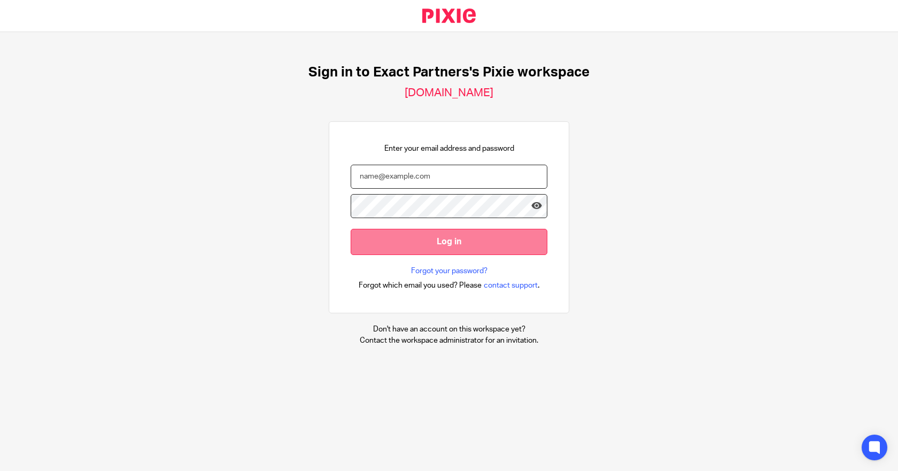
type input "bill@getexact.com"
click at [431, 249] on input "Log in" at bounding box center [449, 242] width 197 height 26
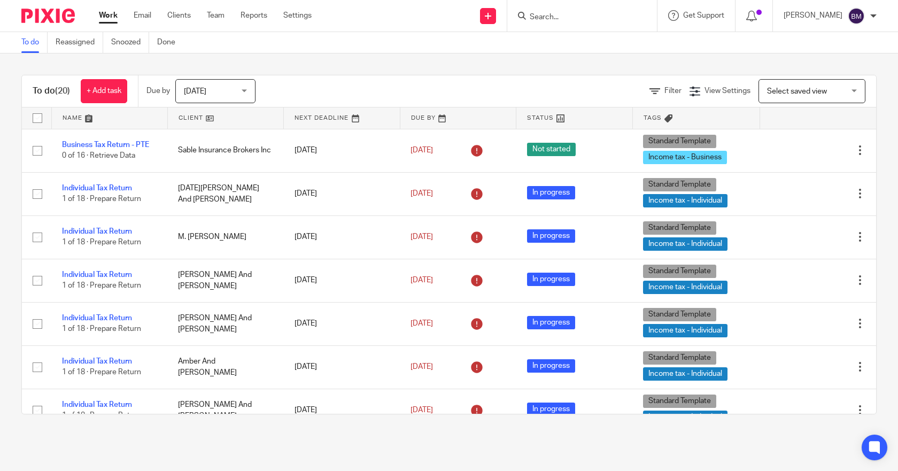
click at [172, 10] on div "Work Email Clients Team Reports Settings Work Email Clients Team Reports Settin…" at bounding box center [207, 16] width 239 height 32
click at [173, 12] on link "Clients" at bounding box center [179, 15] width 24 height 11
click at [593, 15] on input "Search" at bounding box center [577, 18] width 96 height 10
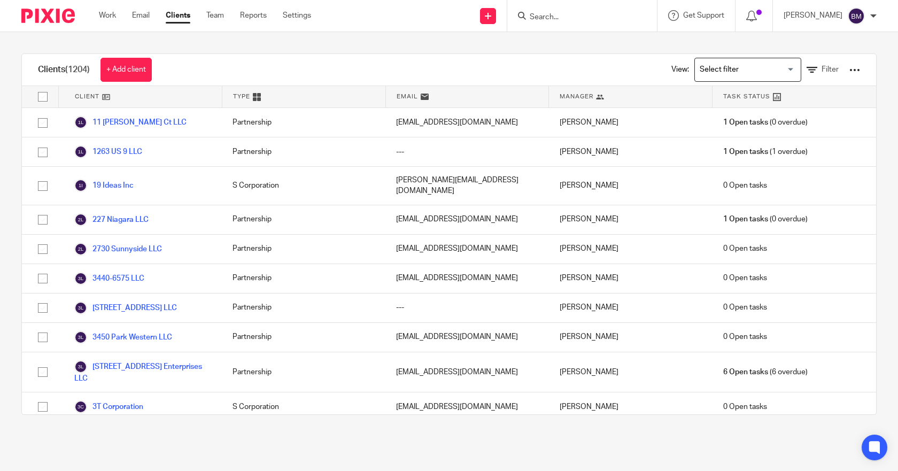
click at [592, 13] on input "Search" at bounding box center [577, 18] width 96 height 10
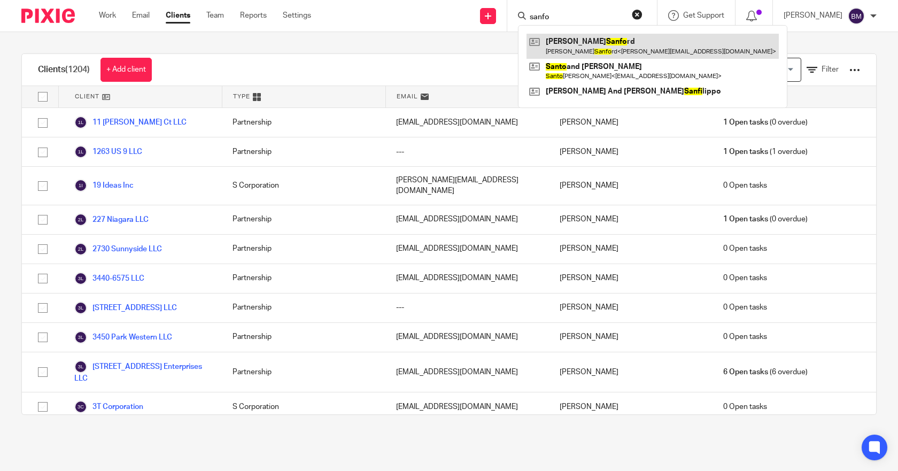
type input "sanfo"
click at [587, 41] on link at bounding box center [652, 46] width 252 height 25
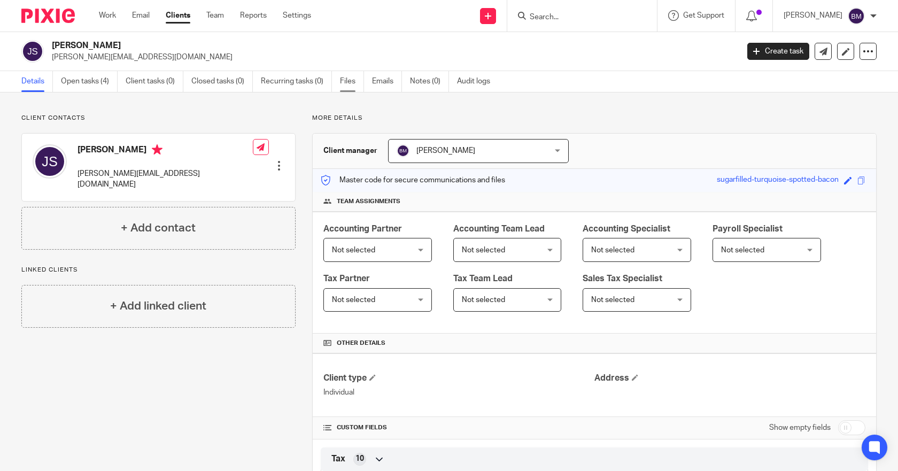
click at [344, 81] on link "Files" at bounding box center [352, 81] width 24 height 21
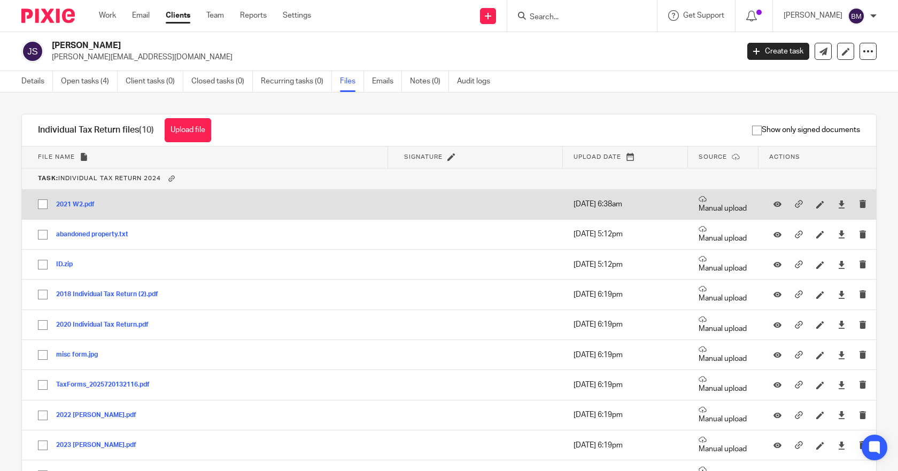
click at [74, 206] on button "2021 W2.pdf" at bounding box center [79, 204] width 46 height 7
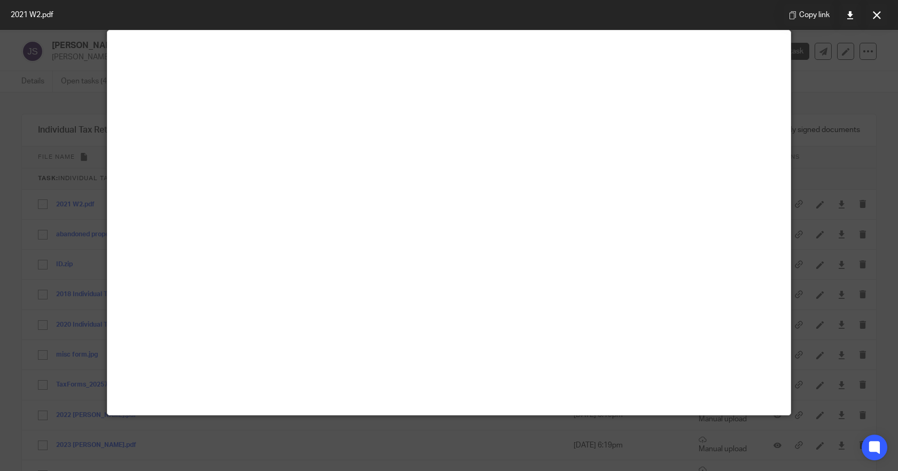
scroll to position [75, 0]
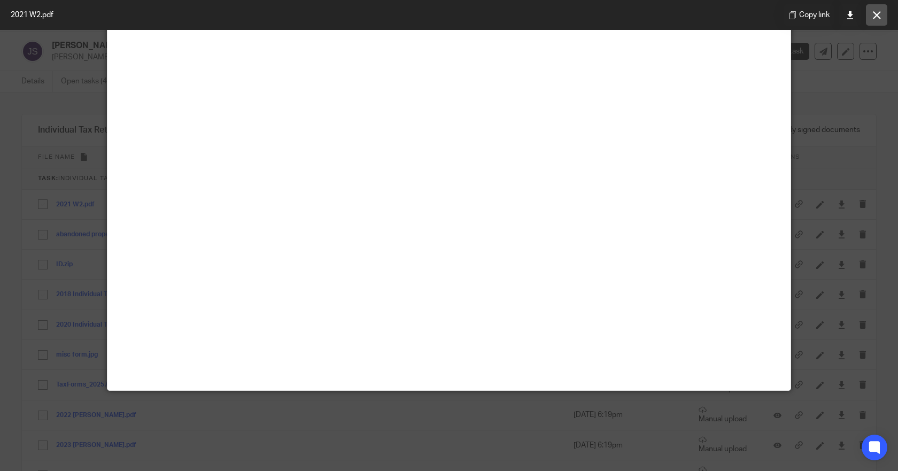
click at [867, 18] on button at bounding box center [876, 14] width 21 height 21
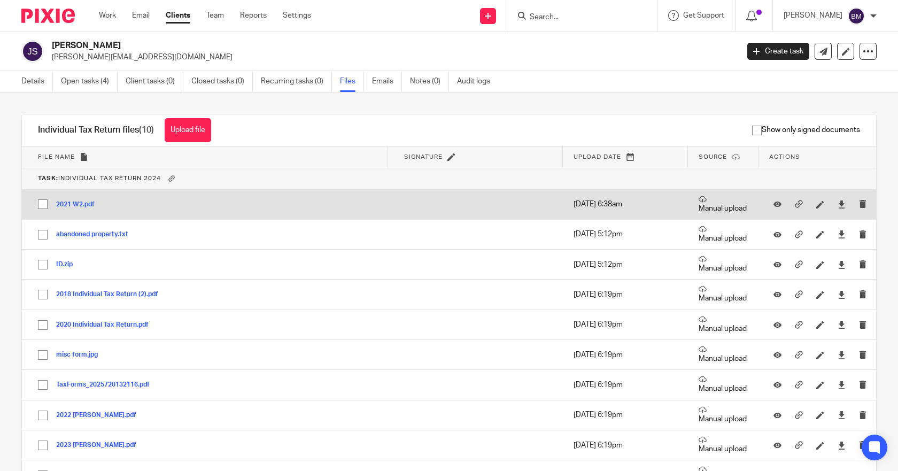
drag, startPoint x: 48, startPoint y: 203, endPoint x: 48, endPoint y: 208, distance: 5.9
click at [48, 203] on input "checkbox" at bounding box center [43, 204] width 20 height 20
checkbox input "true"
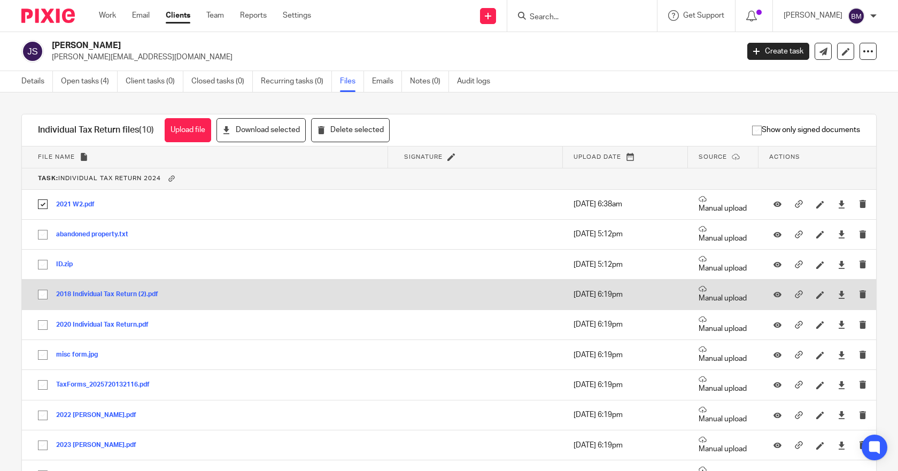
click at [42, 299] on input "checkbox" at bounding box center [43, 294] width 20 height 20
checkbox input "true"
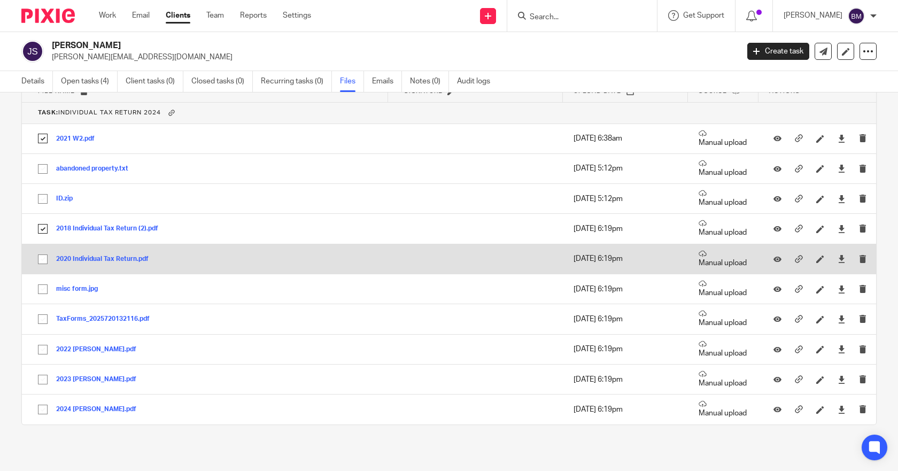
scroll to position [68, 0]
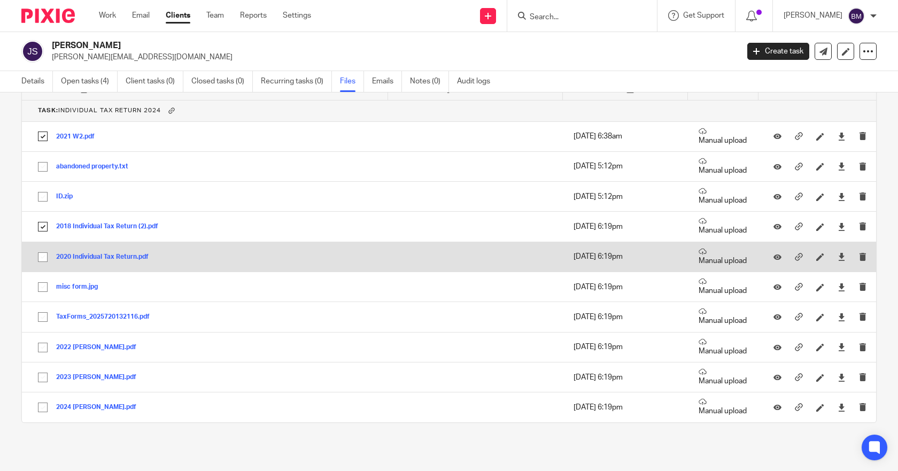
click at [72, 258] on button "2020 Individual Tax Return.pdf" at bounding box center [106, 256] width 100 height 7
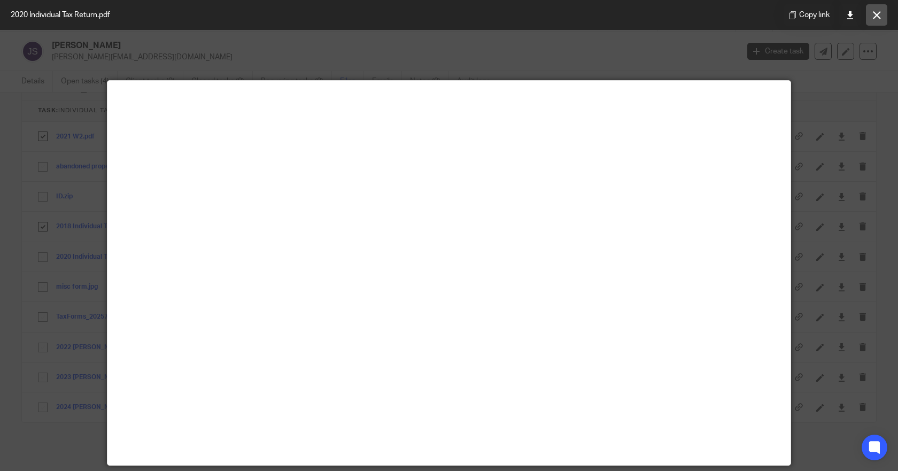
click at [874, 13] on icon at bounding box center [877, 15] width 8 height 8
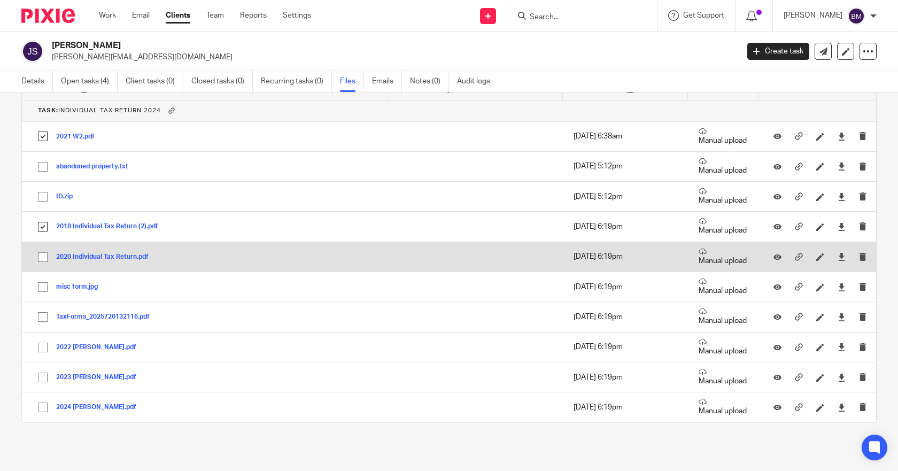
click at [44, 259] on input "checkbox" at bounding box center [43, 257] width 20 height 20
checkbox input "true"
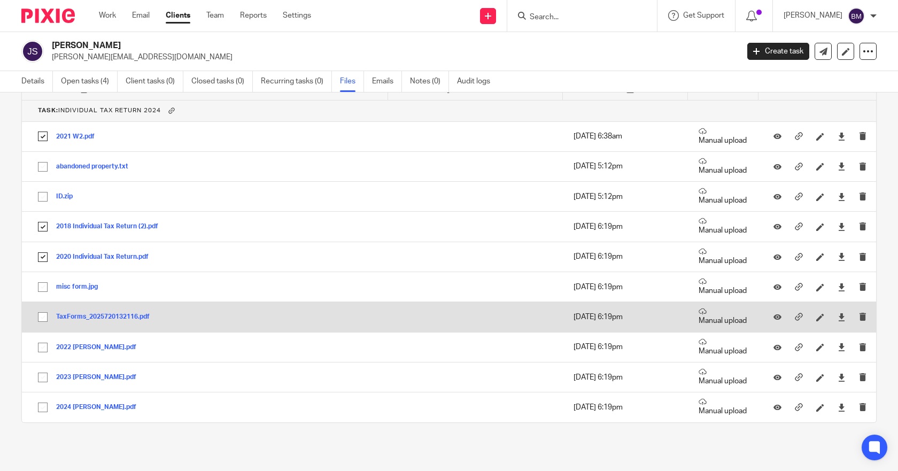
click at [69, 316] on button "TaxForms_2025720132116.pdf" at bounding box center [107, 316] width 102 height 7
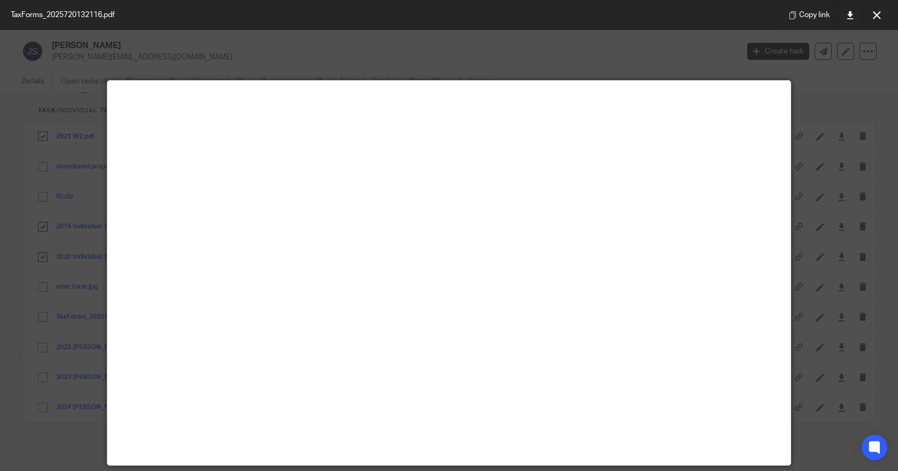
click at [881, 12] on button at bounding box center [876, 14] width 21 height 21
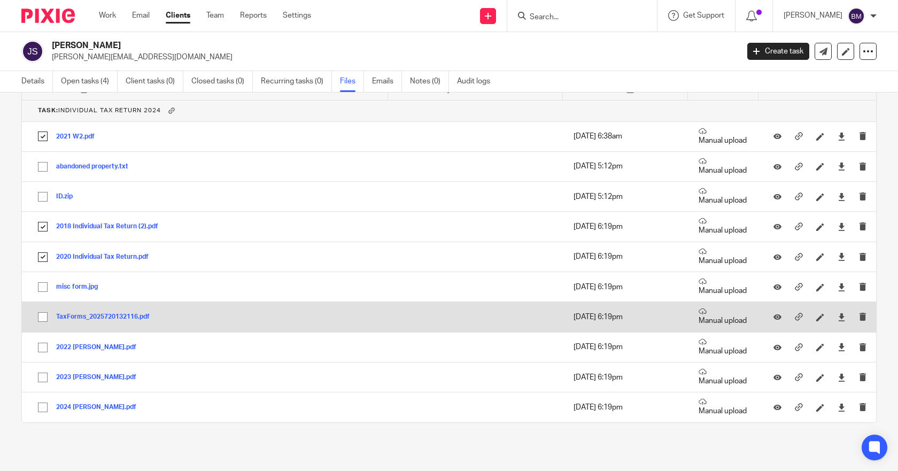
click at [70, 315] on button "TaxForms_2025720132116.pdf" at bounding box center [107, 316] width 102 height 7
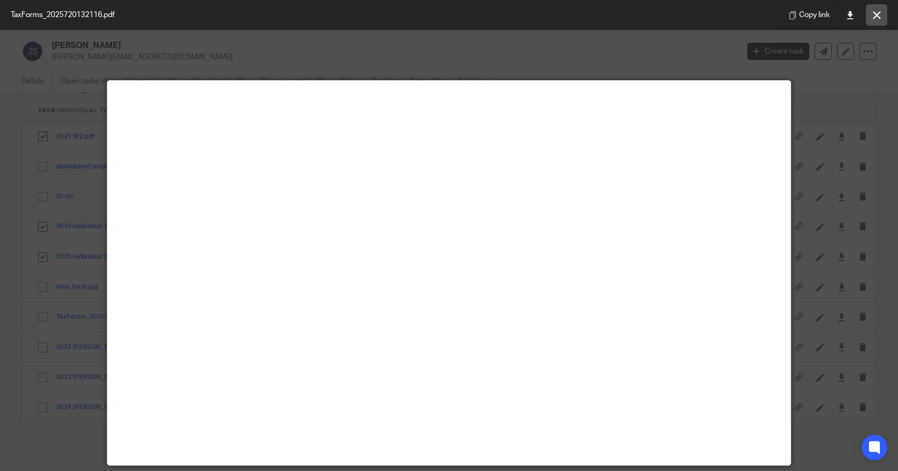
click at [873, 10] on button at bounding box center [876, 14] width 21 height 21
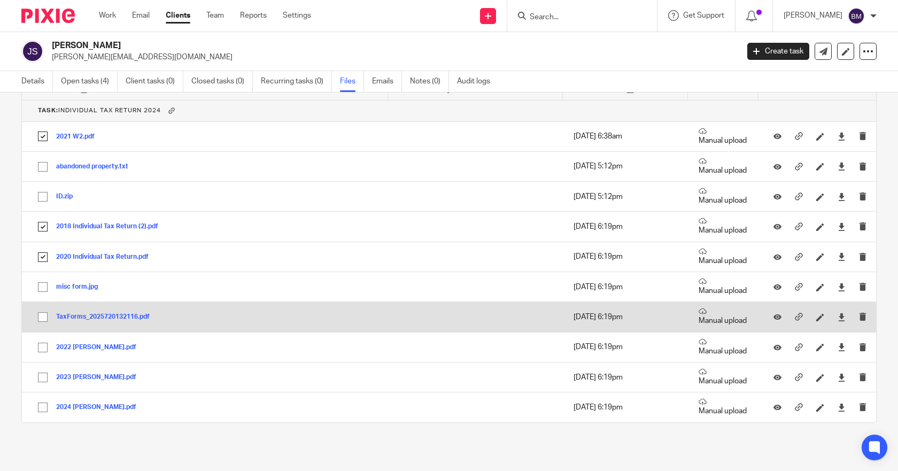
click at [38, 315] on input "checkbox" at bounding box center [43, 317] width 20 height 20
checkbox input "true"
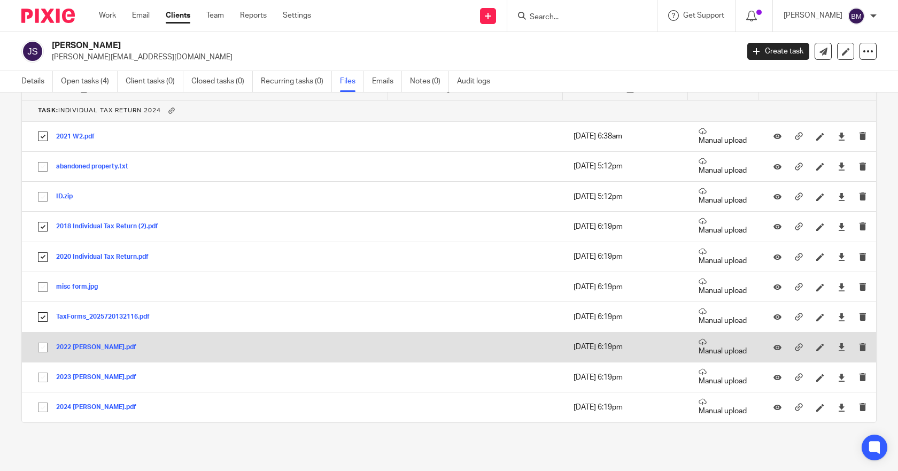
click at [76, 350] on button "2022 wilson.pdf" at bounding box center [100, 347] width 88 height 7
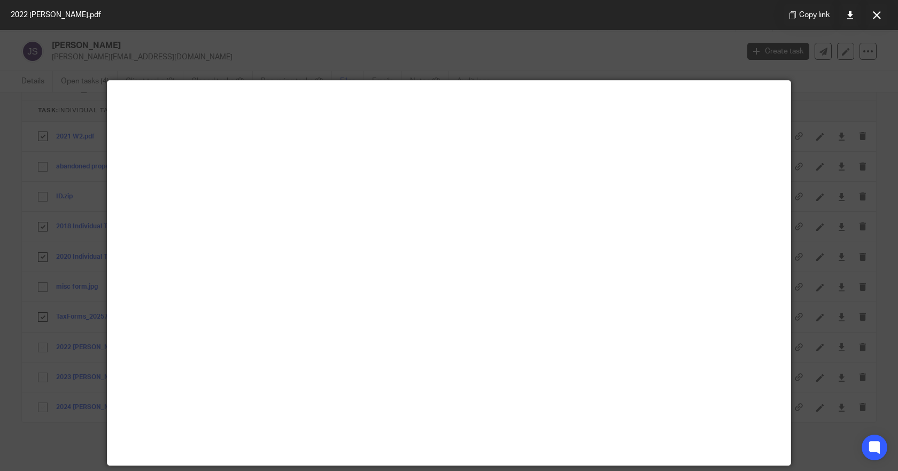
click at [879, 15] on icon at bounding box center [877, 15] width 8 height 8
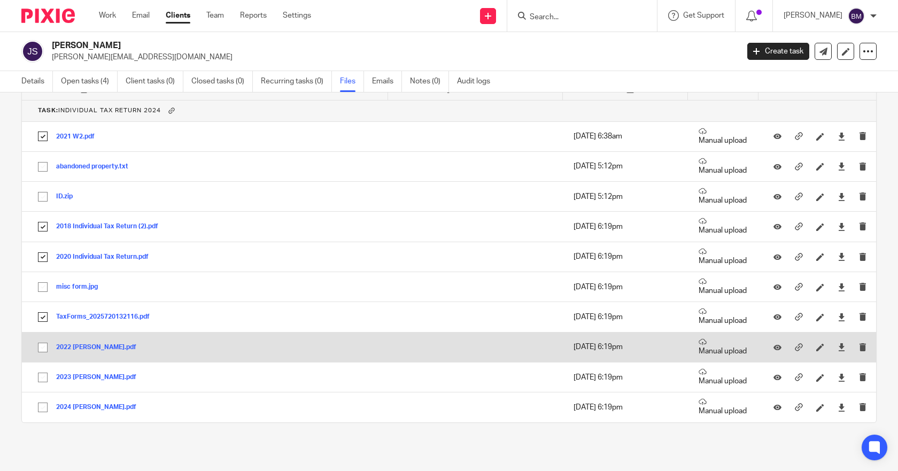
click at [43, 344] on input "checkbox" at bounding box center [43, 347] width 20 height 20
checkbox input "true"
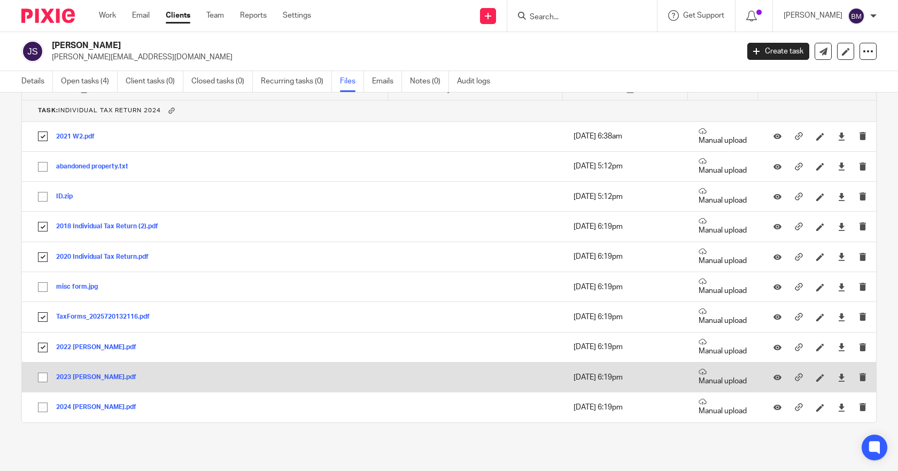
click at [44, 379] on input "checkbox" at bounding box center [43, 377] width 20 height 20
checkbox input "true"
click at [86, 377] on button "2023 wilson.pdf" at bounding box center [100, 377] width 88 height 7
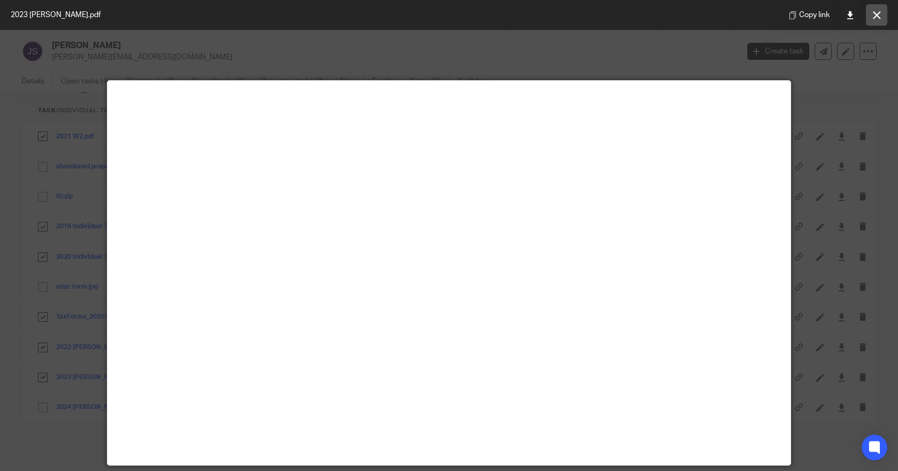
click at [875, 21] on button at bounding box center [876, 14] width 21 height 21
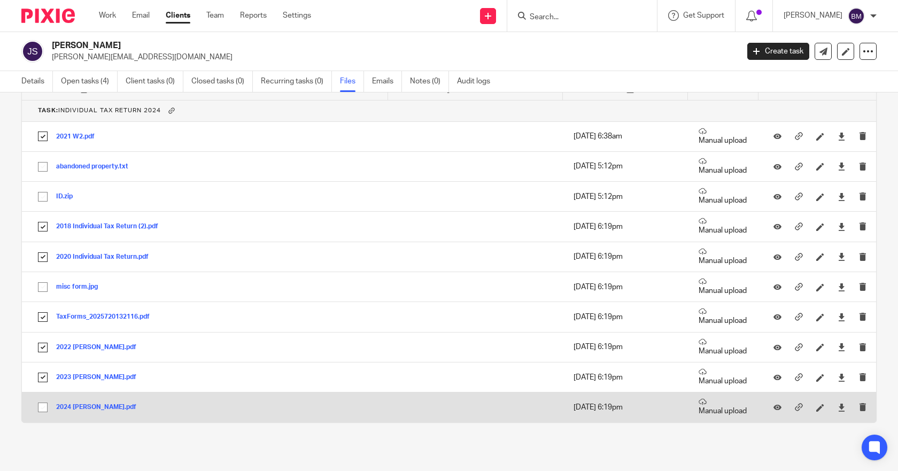
click at [43, 409] on input "checkbox" at bounding box center [43, 407] width 20 height 20
checkbox input "true"
click at [79, 406] on button "2024 wilson.pdf" at bounding box center [100, 407] width 88 height 7
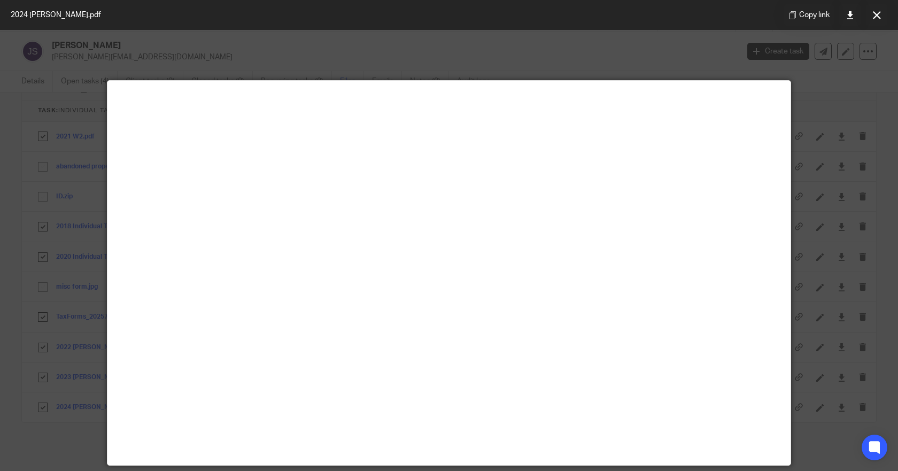
scroll to position [53, 0]
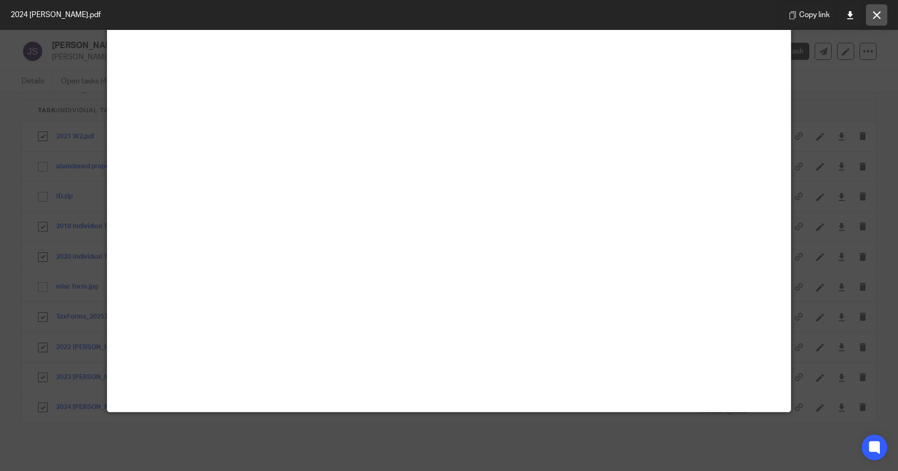
click at [876, 13] on icon at bounding box center [877, 15] width 8 height 8
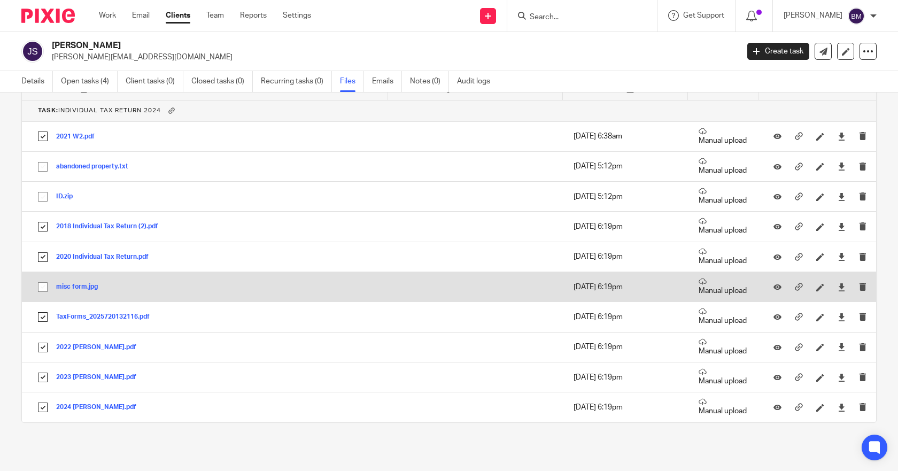
click at [64, 287] on button "misc form.jpg" at bounding box center [81, 286] width 50 height 7
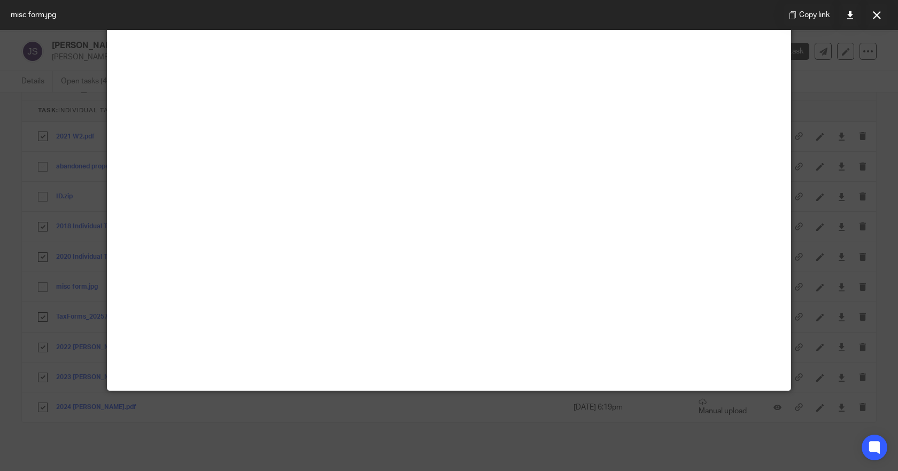
scroll to position [267, 0]
click at [874, 17] on icon at bounding box center [877, 15] width 8 height 8
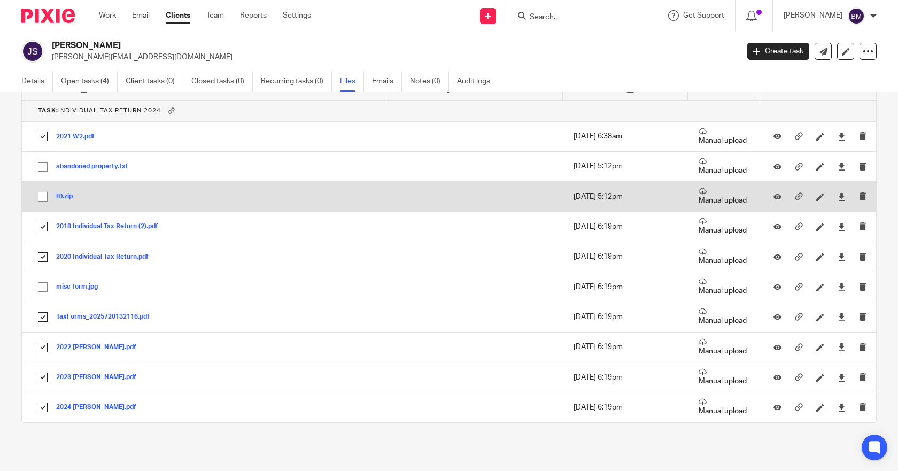
click at [61, 194] on button "ID.zip" at bounding box center [68, 196] width 25 height 7
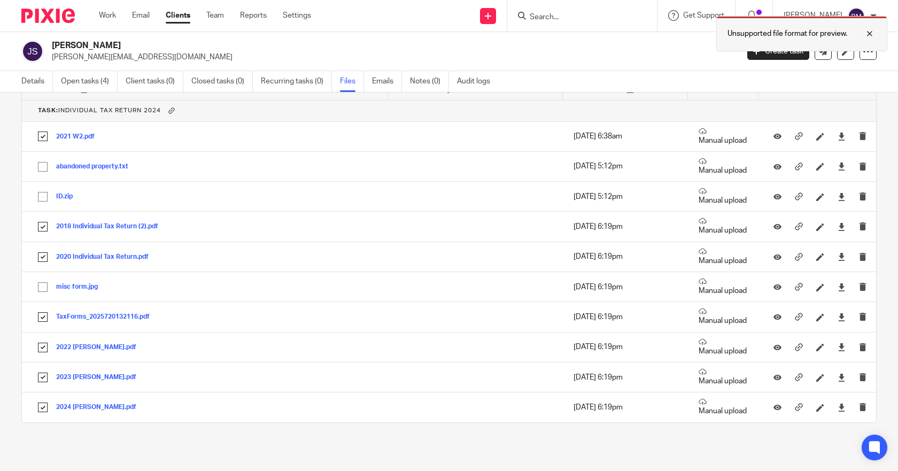
click at [867, 30] on div at bounding box center [861, 33] width 29 height 13
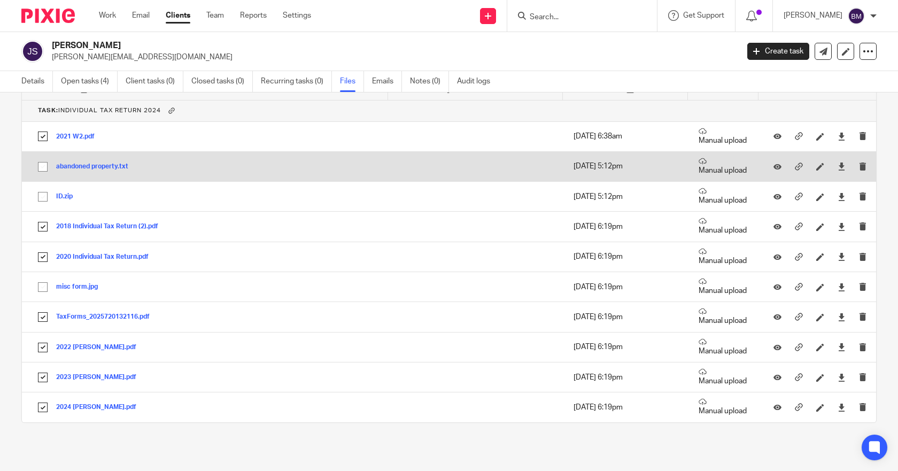
click at [66, 161] on div "abandoned property.txt" at bounding box center [96, 166] width 80 height 11
drag, startPoint x: 71, startPoint y: 168, endPoint x: 83, endPoint y: 168, distance: 12.3
click at [72, 168] on button "abandoned property.txt" at bounding box center [96, 166] width 80 height 7
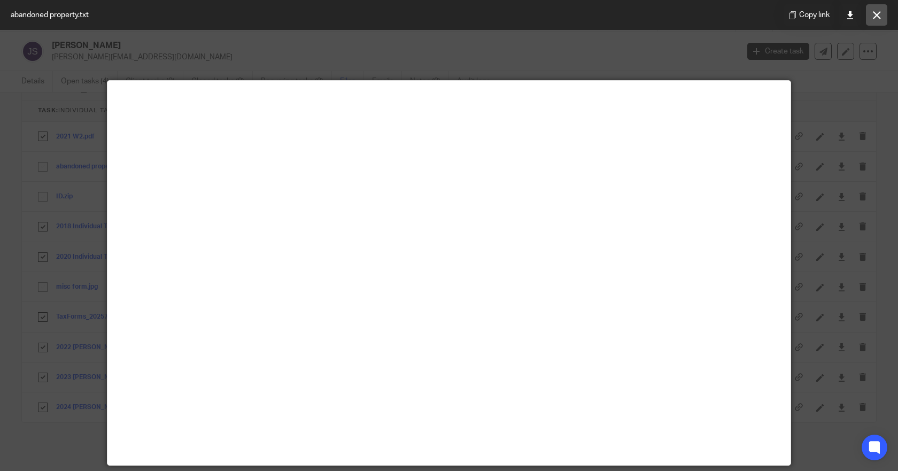
click at [876, 13] on icon at bounding box center [877, 15] width 8 height 8
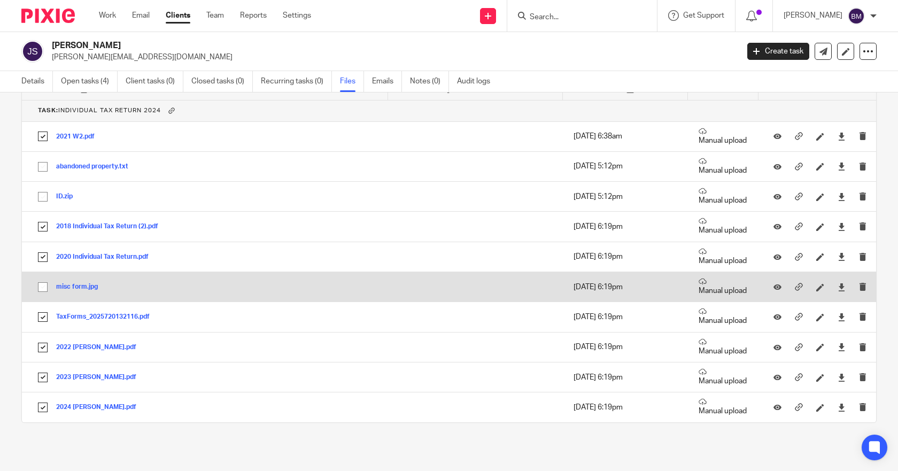
drag, startPoint x: 63, startPoint y: 289, endPoint x: 90, endPoint y: 283, distance: 28.3
click at [63, 289] on button "misc form.jpg" at bounding box center [81, 286] width 50 height 7
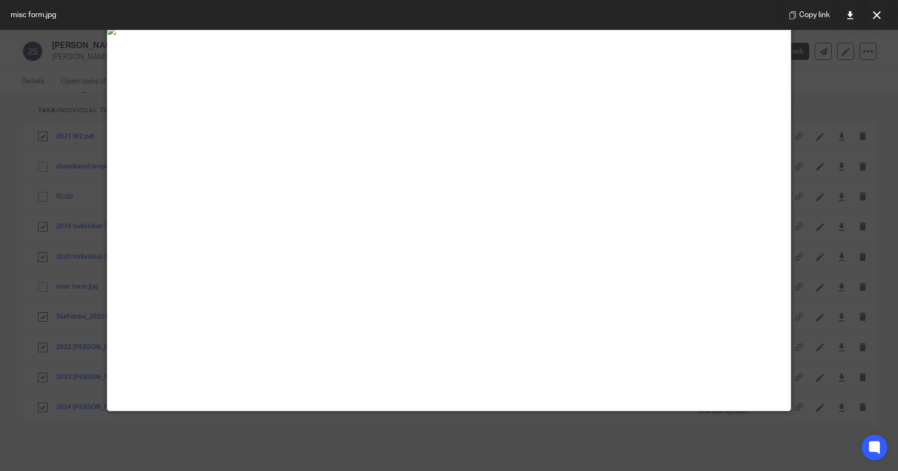
scroll to position [53, 0]
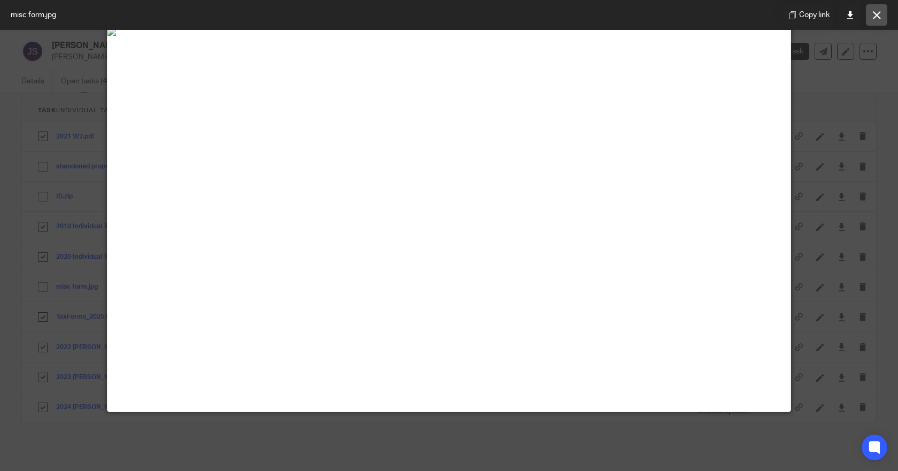
click at [879, 22] on button at bounding box center [876, 14] width 21 height 21
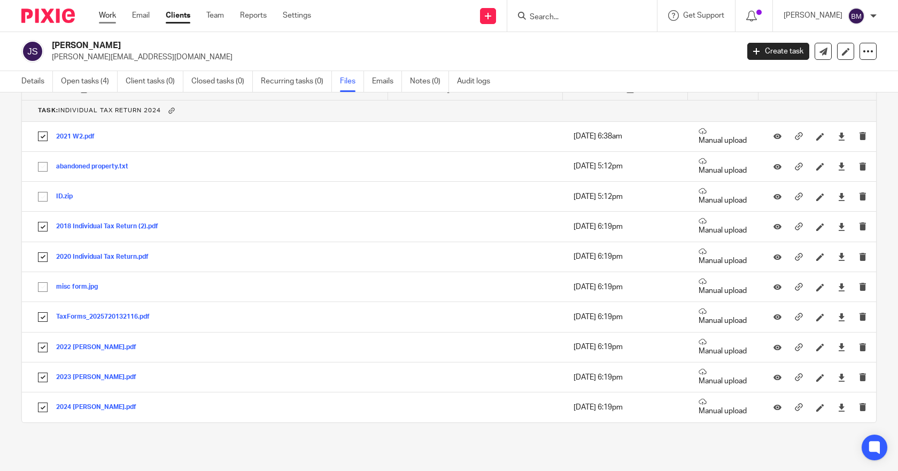
click at [114, 13] on link "Work" at bounding box center [107, 15] width 17 height 11
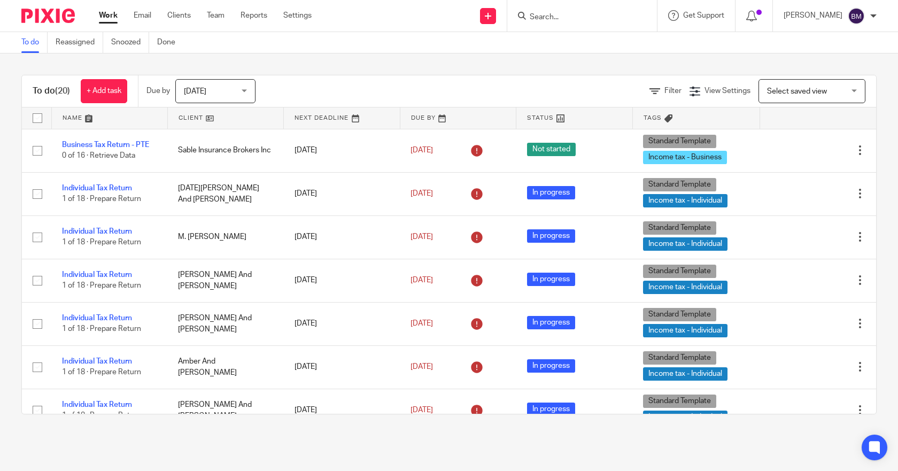
click at [246, 89] on div "[DATE] [DATE]" at bounding box center [215, 91] width 80 height 24
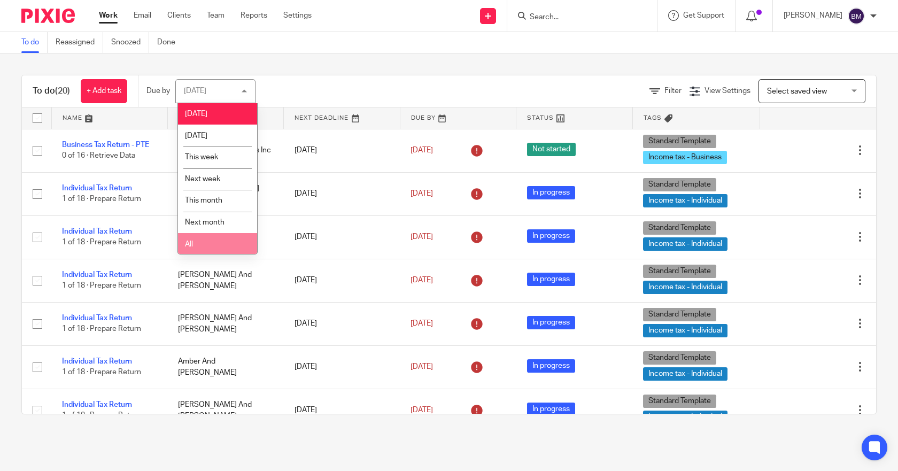
click at [215, 239] on li "All" at bounding box center [217, 244] width 79 height 22
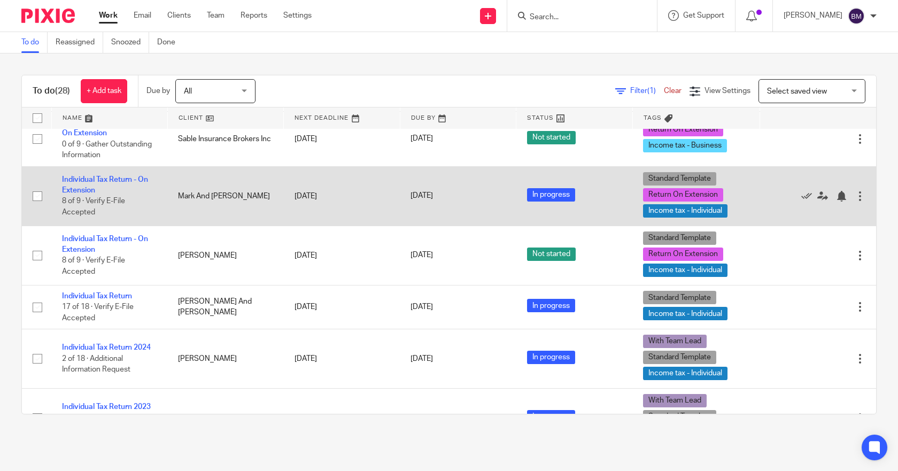
scroll to position [1122, 0]
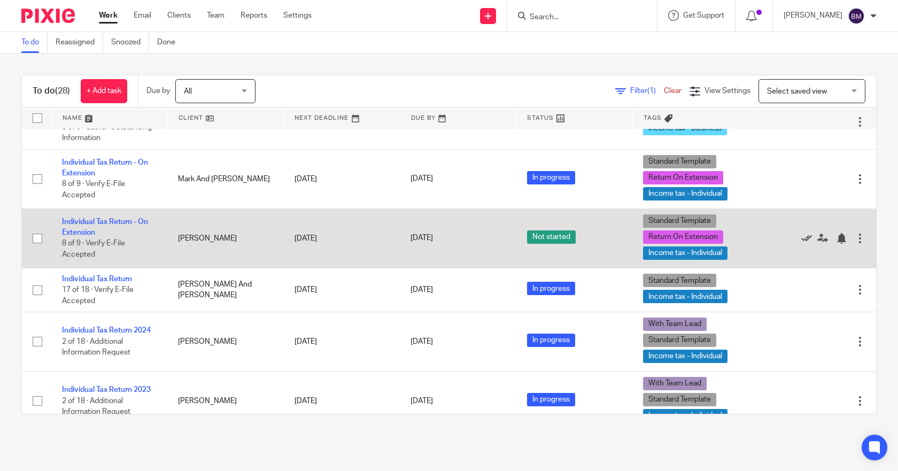
click at [801, 239] on icon at bounding box center [806, 238] width 11 height 11
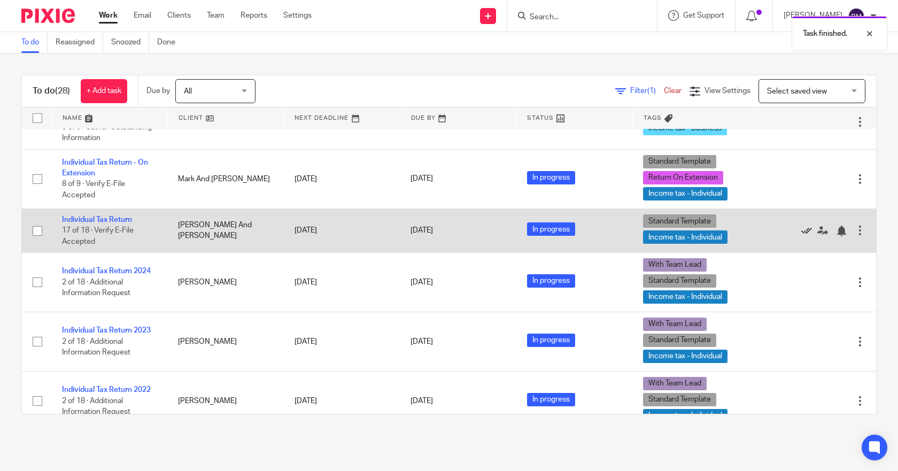
click at [801, 231] on icon at bounding box center [806, 231] width 11 height 11
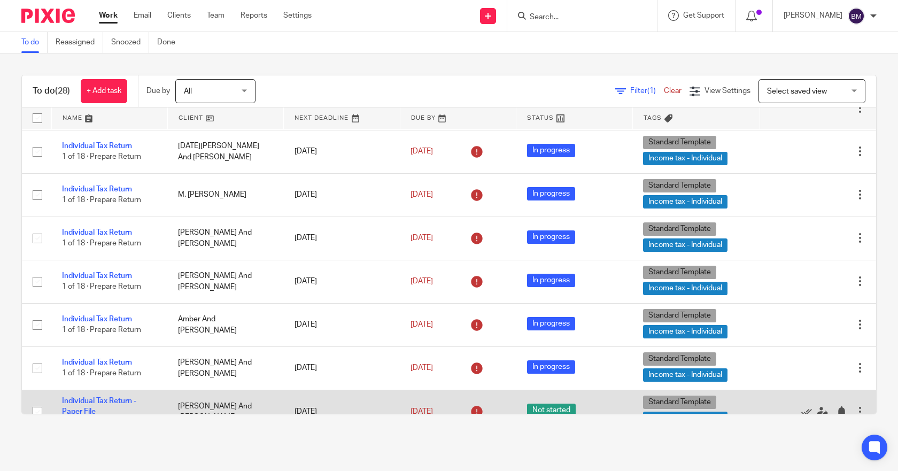
scroll to position [0, 0]
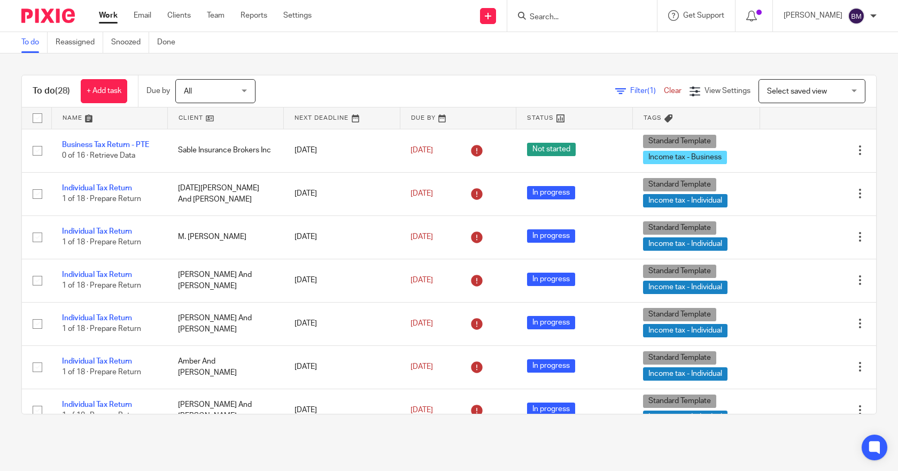
click at [873, 17] on div at bounding box center [873, 16] width 6 height 6
click at [820, 76] on span "Logout" at bounding box center [827, 74] width 24 height 7
